Goal: Transaction & Acquisition: Purchase product/service

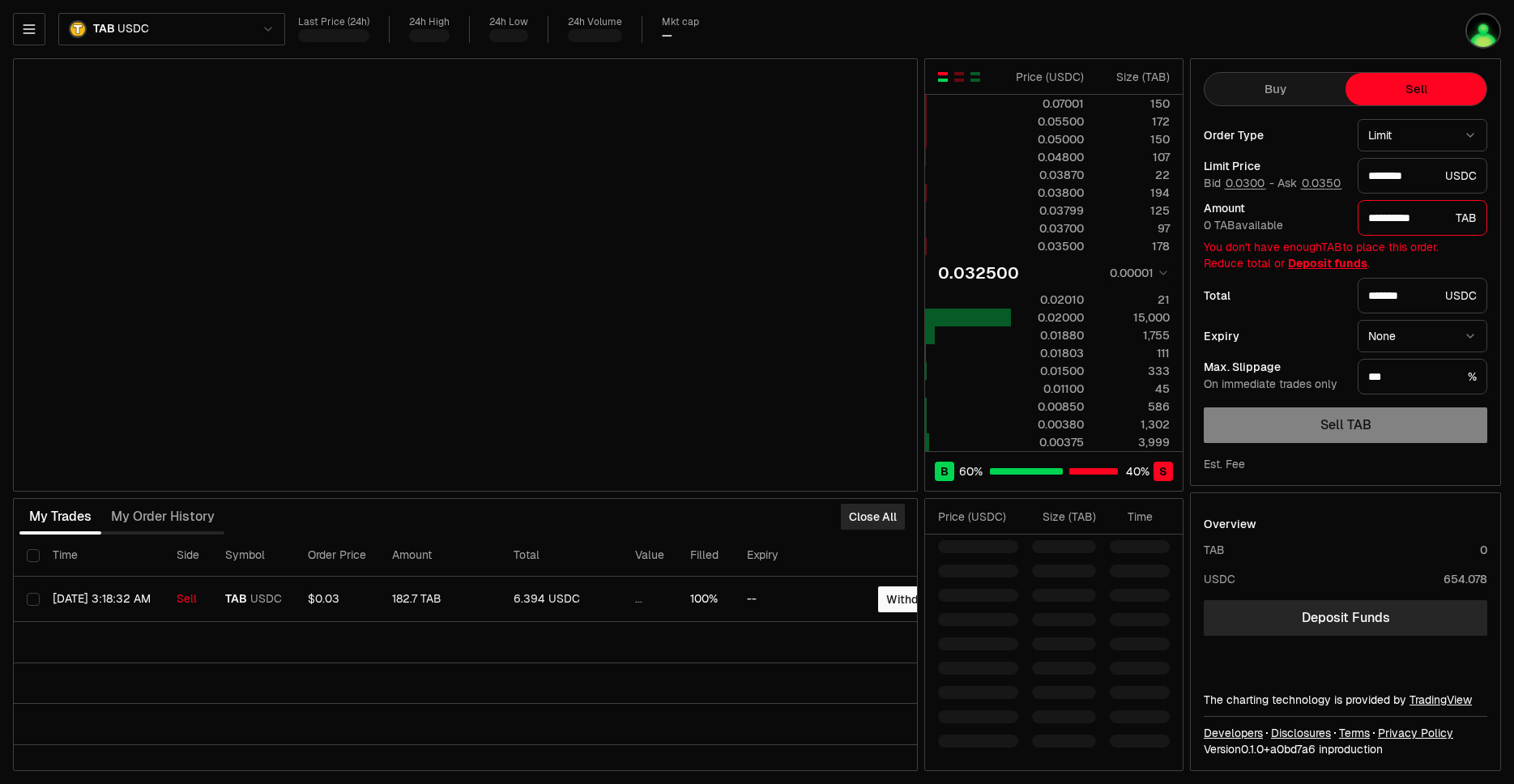
click at [1311, 209] on div "Amount" at bounding box center [1274, 208] width 141 height 11
